Goal: Task Accomplishment & Management: Complete application form

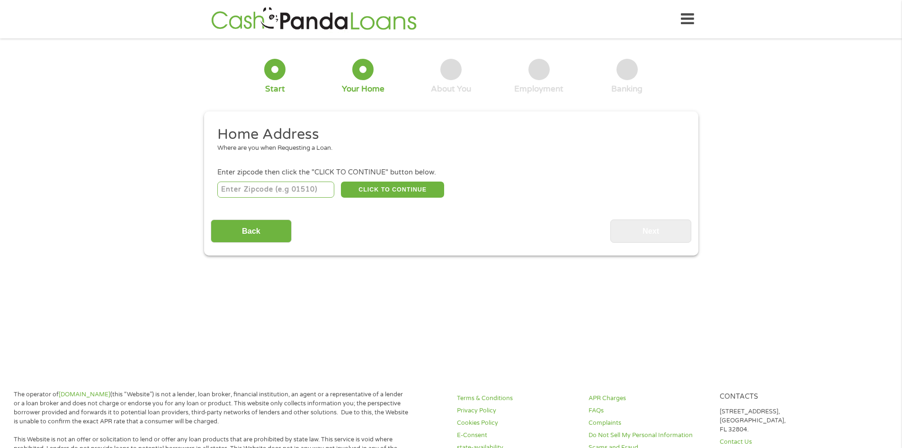
click at [238, 187] on input "number" at bounding box center [275, 189] width 117 height 16
type input "33064"
click at [385, 184] on button "CLICK TO CONTINUE" at bounding box center [392, 189] width 103 height 16
type input "33064"
type input "[GEOGRAPHIC_DATA]"
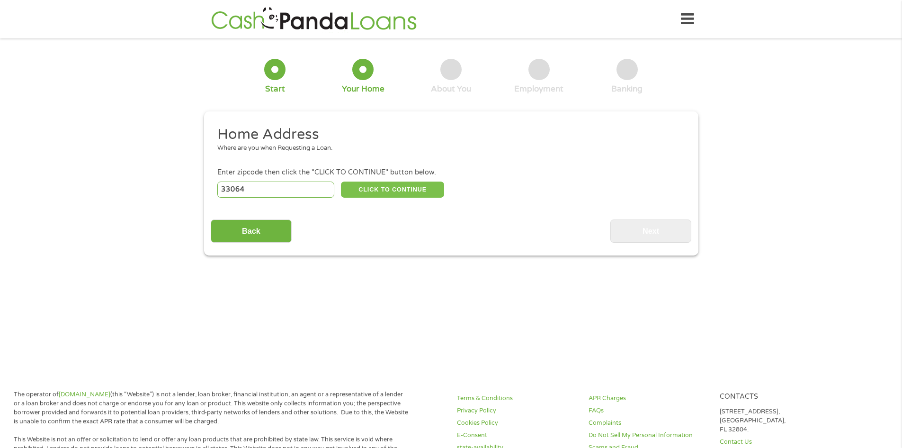
select select "[US_STATE]"
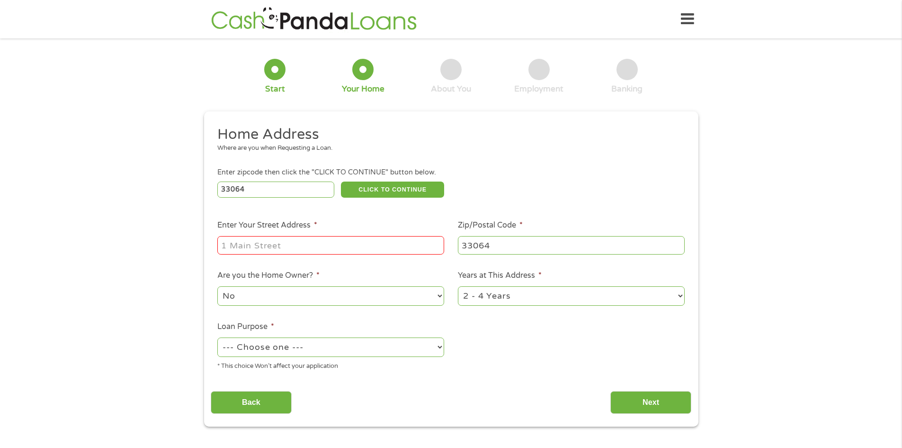
click at [242, 249] on input "Enter Your Street Address *" at bounding box center [330, 245] width 227 height 18
type input "[STREET_ADDRESS]"
click at [435, 298] on select "No Yes" at bounding box center [330, 295] width 227 height 19
click at [679, 293] on select "1 Year or less 1 - 2 Years 2 - 4 Years Over 4 Years" at bounding box center [571, 295] width 227 height 19
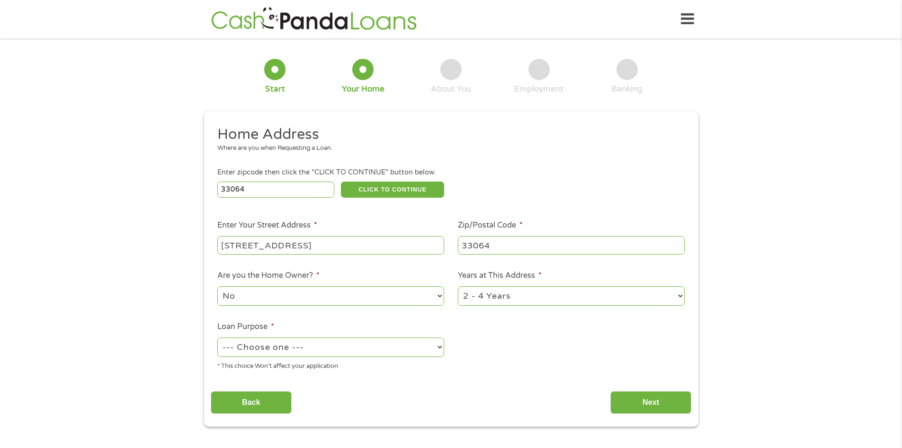
select select "60months"
click at [458, 287] on select "1 Year or less 1 - 2 Years 2 - 4 Years Over 4 Years" at bounding box center [571, 295] width 227 height 19
click at [440, 346] on select "--- Choose one --- Pay Bills Debt Consolidation Home Improvement Major Purchase…" at bounding box center [330, 346] width 227 height 19
select select "other"
click at [217, 338] on select "--- Choose one --- Pay Bills Debt Consolidation Home Improvement Major Purchase…" at bounding box center [330, 346] width 227 height 19
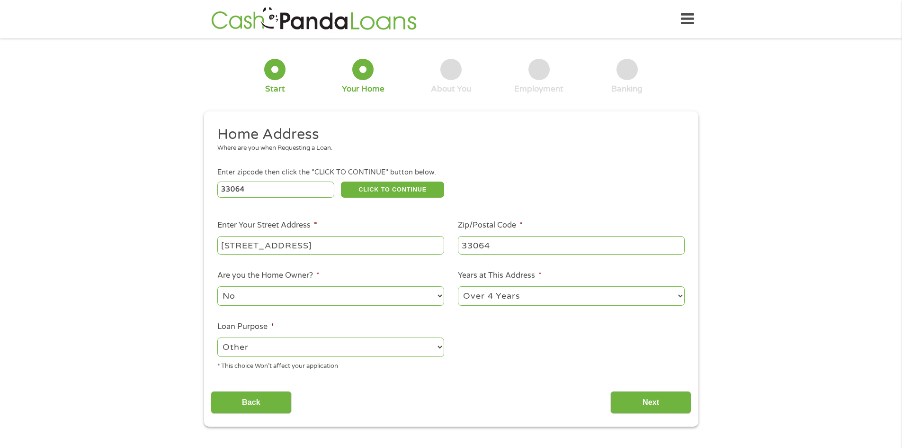
click at [346, 241] on input "[STREET_ADDRESS]" at bounding box center [330, 245] width 227 height 18
click at [656, 399] on input "Next" at bounding box center [651, 402] width 81 height 23
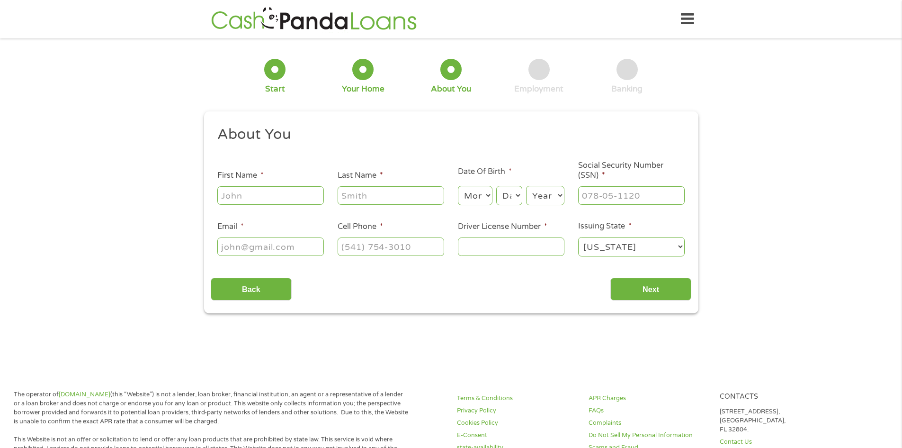
scroll to position [4, 4]
click at [274, 194] on input "First Name *" at bounding box center [270, 195] width 107 height 18
type input "[PERSON_NAME]"
click at [377, 195] on input "Last Name *" at bounding box center [391, 195] width 107 height 18
type input "[PERSON_NAME]"
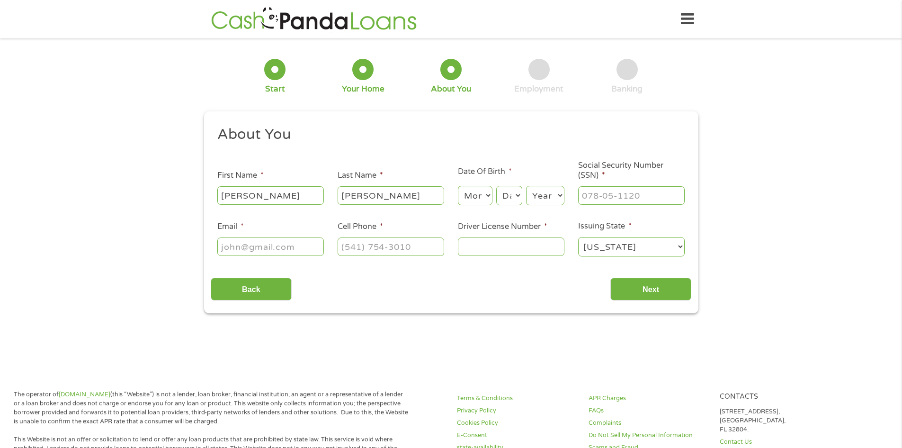
click at [488, 195] on select "Month 1 2 3 4 5 6 7 8 9 10 11 12" at bounding box center [475, 195] width 35 height 19
select select "2"
click at [458, 186] on select "Month 1 2 3 4 5 6 7 8 9 10 11 12" at bounding box center [475, 195] width 35 height 19
click at [517, 193] on select "Day 1 2 3 4 5 6 7 8 9 10 11 12 13 14 15 16 17 18 19 20 21 22 23 24 25 26 27 28 …" at bounding box center [509, 195] width 26 height 19
select select "16"
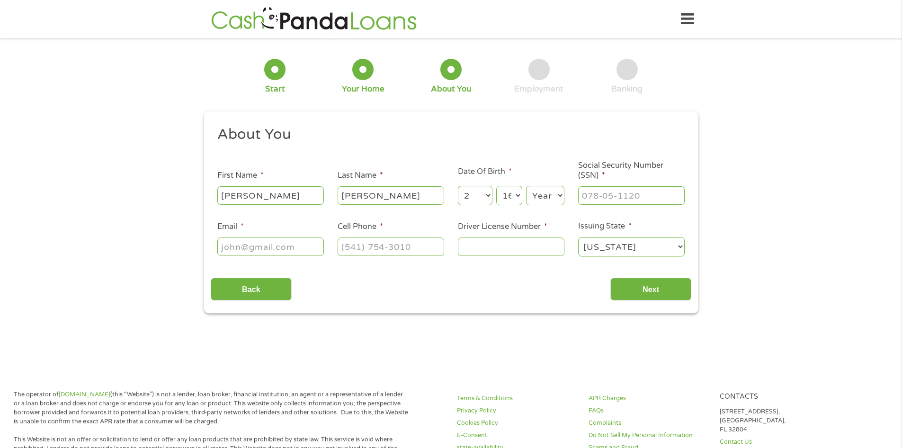
click at [496, 186] on select "Day 1 2 3 4 5 6 7 8 9 10 11 12 13 14 15 16 17 18 19 20 21 22 23 24 25 26 27 28 …" at bounding box center [509, 195] width 26 height 19
click at [560, 195] on select "Year [DATE] 2006 2005 2004 2003 2002 2001 2000 1999 1998 1997 1996 1995 1994 19…" at bounding box center [545, 195] width 38 height 19
select select "1955"
click at [526, 186] on select "Year [DATE] 2006 2005 2004 2003 2002 2001 2000 1999 1998 1997 1996 1995 1994 19…" at bounding box center [545, 195] width 38 height 19
click at [593, 192] on input "___-__-____" at bounding box center [631, 195] width 107 height 18
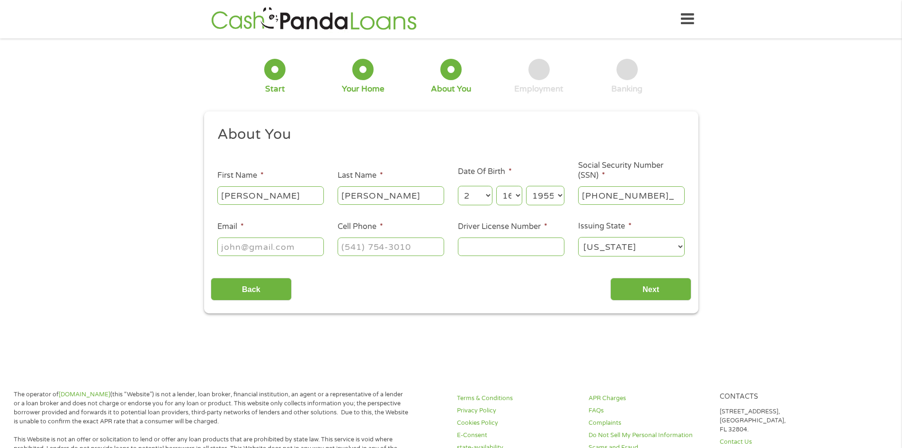
type input "248-02-7387"
click at [237, 245] on input "Email *" at bounding box center [270, 246] width 107 height 18
type input "[EMAIL_ADDRESS][DOMAIN_NAME]"
drag, startPoint x: 345, startPoint y: 246, endPoint x: 363, endPoint y: 248, distance: 18.6
click at [346, 246] on input "(___) ___-____" at bounding box center [391, 246] width 107 height 18
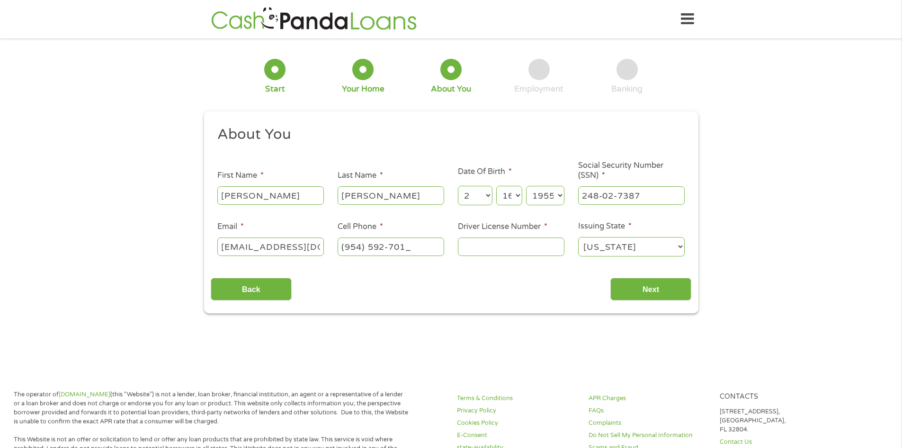
type input "[PHONE_NUMBER]"
click at [470, 244] on input "Driver License Number *" at bounding box center [511, 246] width 107 height 18
type input "S365044555560"
click at [655, 286] on input "Next" at bounding box center [651, 289] width 81 height 23
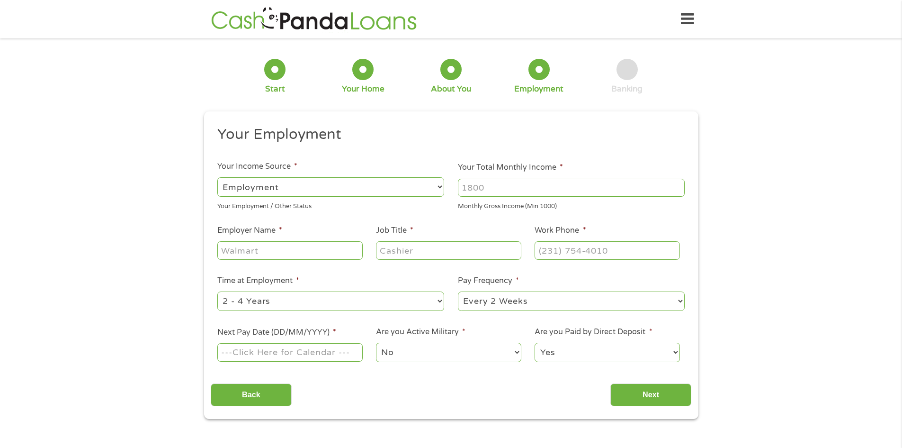
click at [442, 187] on select "--- Choose one --- Employment [DEMOGRAPHIC_DATA] Benefits" at bounding box center [330, 186] width 227 height 19
select select "benefits"
click at [217, 177] on select "--- Choose one --- Employment [DEMOGRAPHIC_DATA] Benefits" at bounding box center [330, 186] width 227 height 19
type input "Other"
type input "[PHONE_NUMBER]"
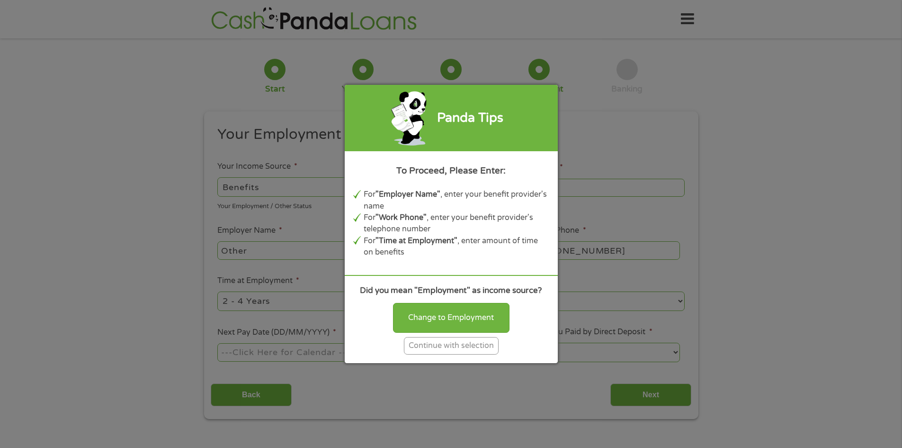
click at [471, 347] on div "Continue with selection" at bounding box center [451, 346] width 95 height 18
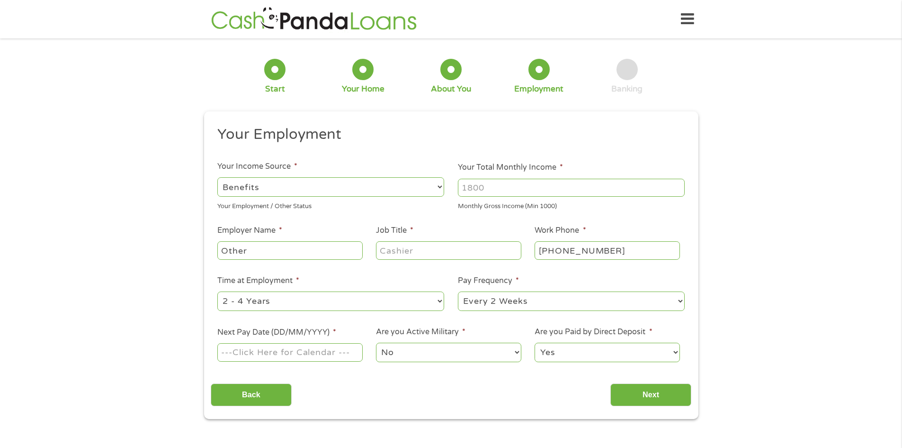
click at [515, 189] on input "Your Total Monthly Income *" at bounding box center [571, 188] width 227 height 18
type input "4500"
click at [286, 250] on input "Other" at bounding box center [289, 250] width 145 height 18
type input "O"
type input "Social Security"
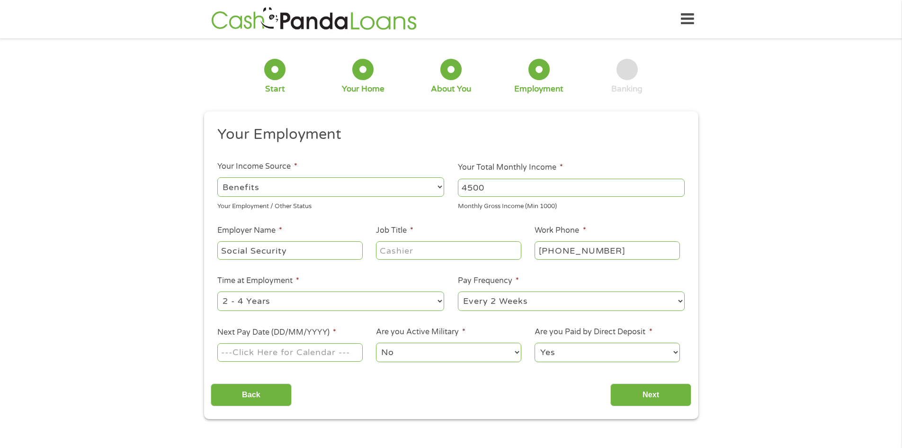
click at [422, 246] on input "Job Title *" at bounding box center [448, 250] width 145 height 18
type input "Tax Preparer"
click at [678, 300] on select "--- Choose one --- Every 2 Weeks Every Week Monthly Semi-Monthly" at bounding box center [571, 300] width 227 height 19
select select "monthly"
click at [458, 291] on select "--- Choose one --- Every 2 Weeks Every Week Monthly Semi-Monthly" at bounding box center [571, 300] width 227 height 19
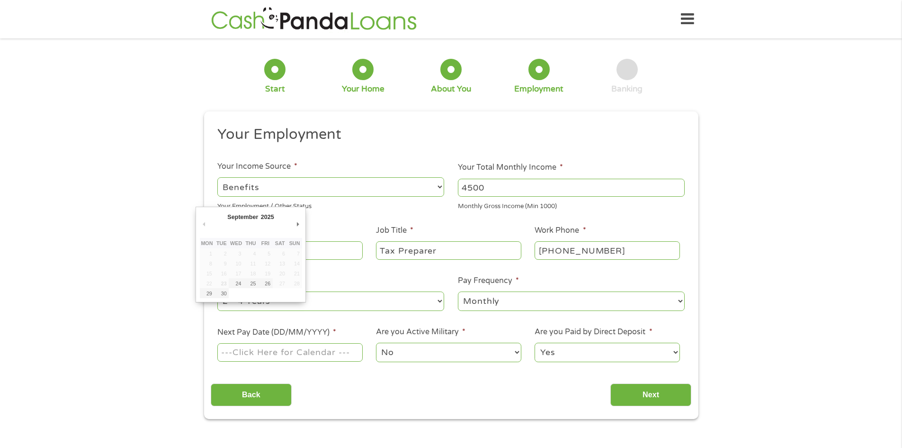
click at [321, 355] on input "Next Pay Date (DD/MM/YYYY) *" at bounding box center [289, 352] width 145 height 18
type input "[DATE]"
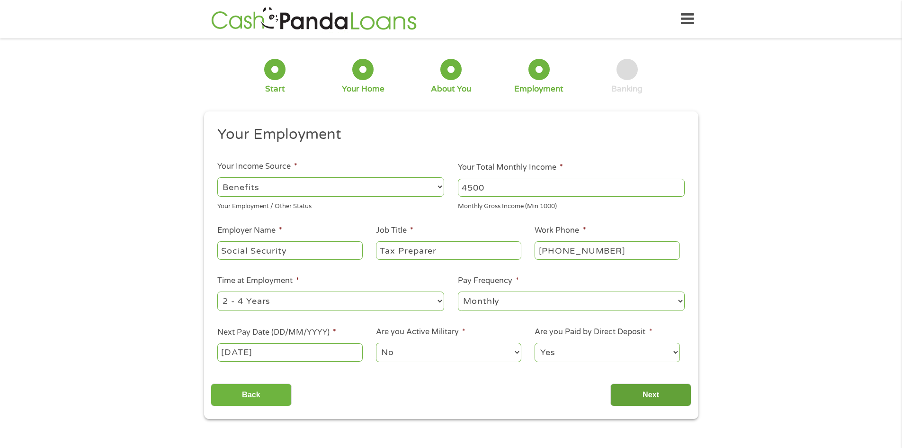
click at [653, 388] on input "Next" at bounding box center [651, 394] width 81 height 23
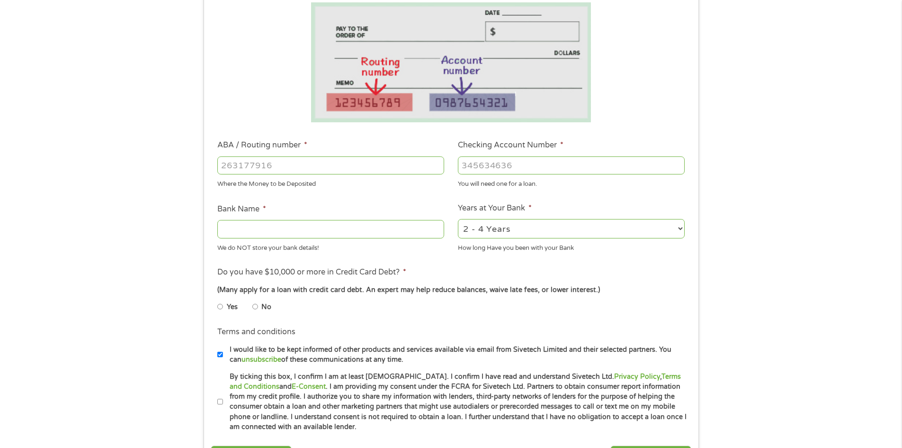
scroll to position [181, 0]
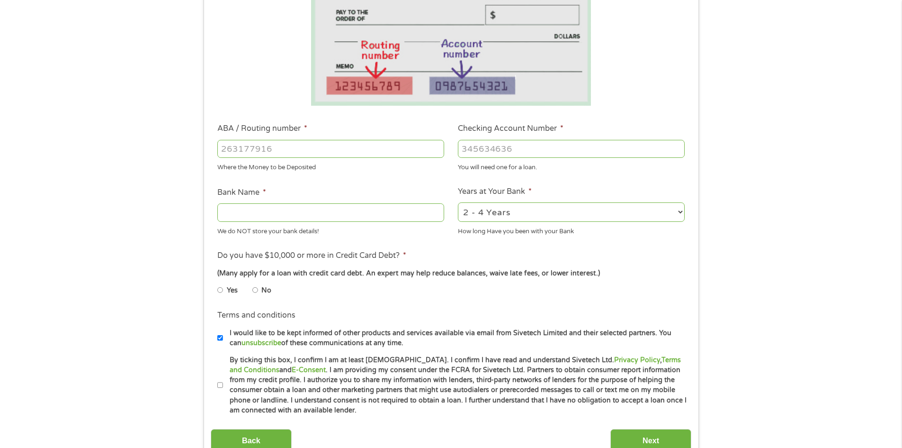
click at [245, 154] on input "ABA / Routing number *" at bounding box center [330, 149] width 227 height 18
type input "063100277"
type input "BANK OF AMERICA NA"
type input "063100277"
click at [477, 150] on input "Checking Account Number *" at bounding box center [571, 149] width 227 height 18
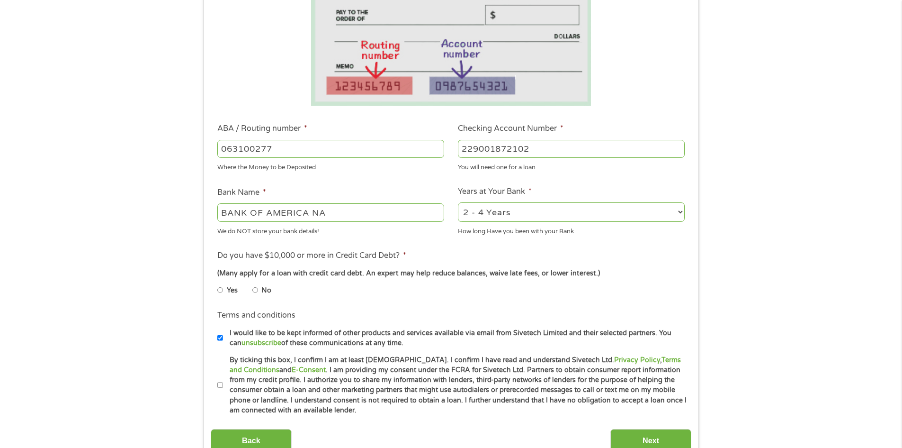
type input "229001872102"
click at [680, 210] on select "2 - 4 Years 6 - 12 Months 1 - 2 Years Over 4 Years" at bounding box center [571, 211] width 227 height 19
select select "60months"
click at [458, 202] on select "2 - 4 Years 6 - 12 Months 1 - 2 Years Over 4 Years" at bounding box center [571, 211] width 227 height 19
click at [256, 291] on input "No" at bounding box center [255, 289] width 6 height 15
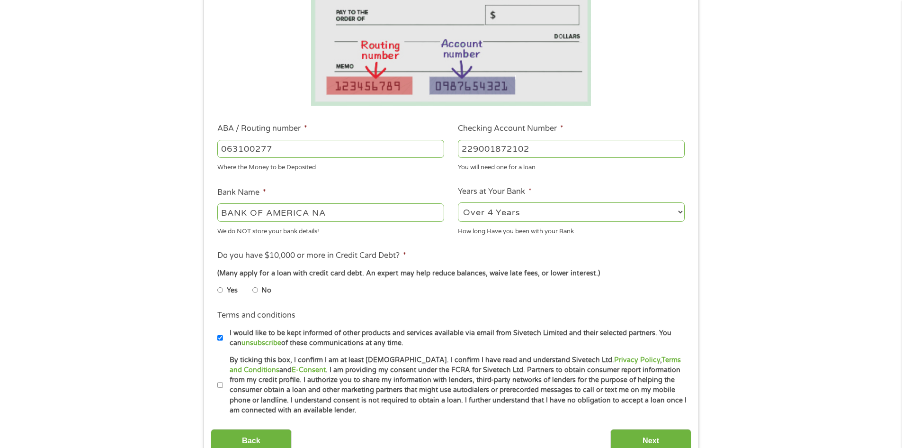
radio input "true"
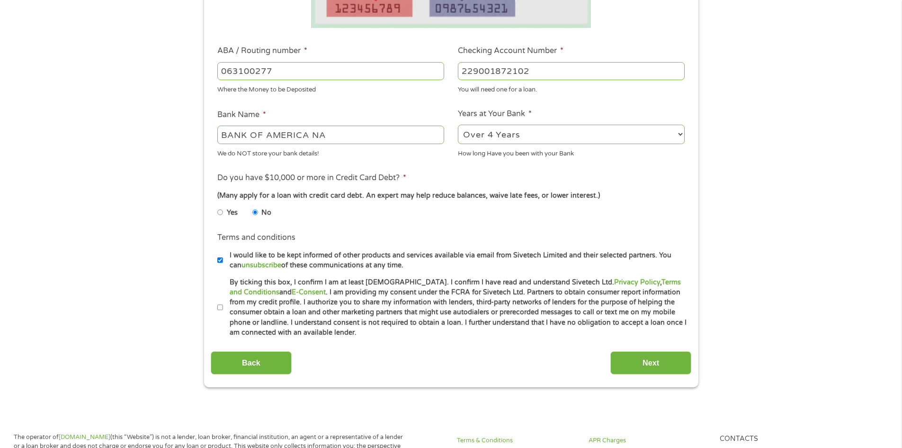
scroll to position [263, 0]
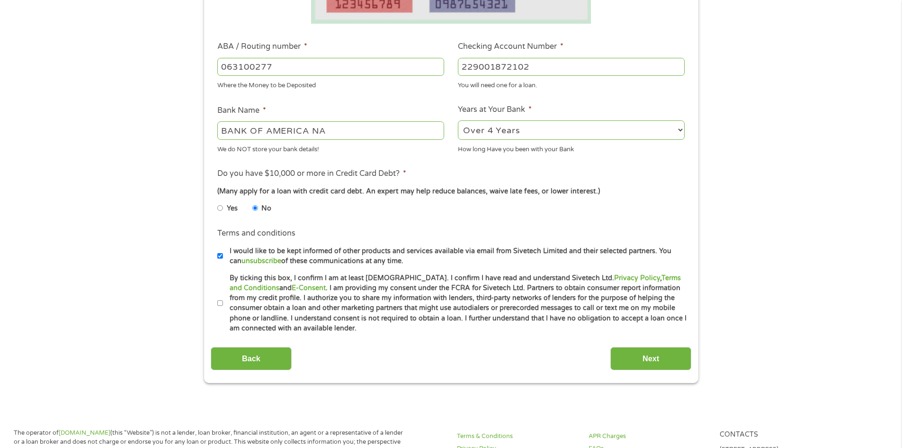
click at [220, 304] on input "By ticking this box, I confirm I am at least [DEMOGRAPHIC_DATA]. I confirm I ha…" at bounding box center [220, 303] width 6 height 15
checkbox input "true"
click at [651, 353] on input "Next" at bounding box center [651, 358] width 81 height 23
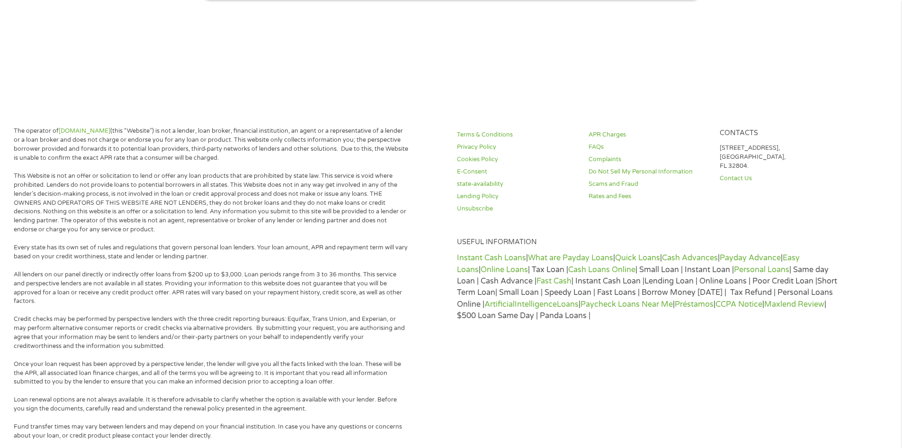
scroll to position [0, 0]
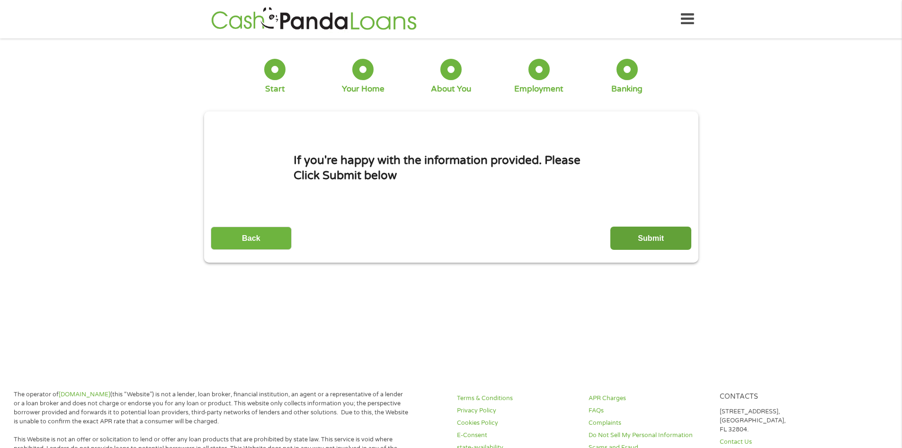
click at [655, 234] on input "Submit" at bounding box center [651, 237] width 81 height 23
